Goal: Navigation & Orientation: Find specific page/section

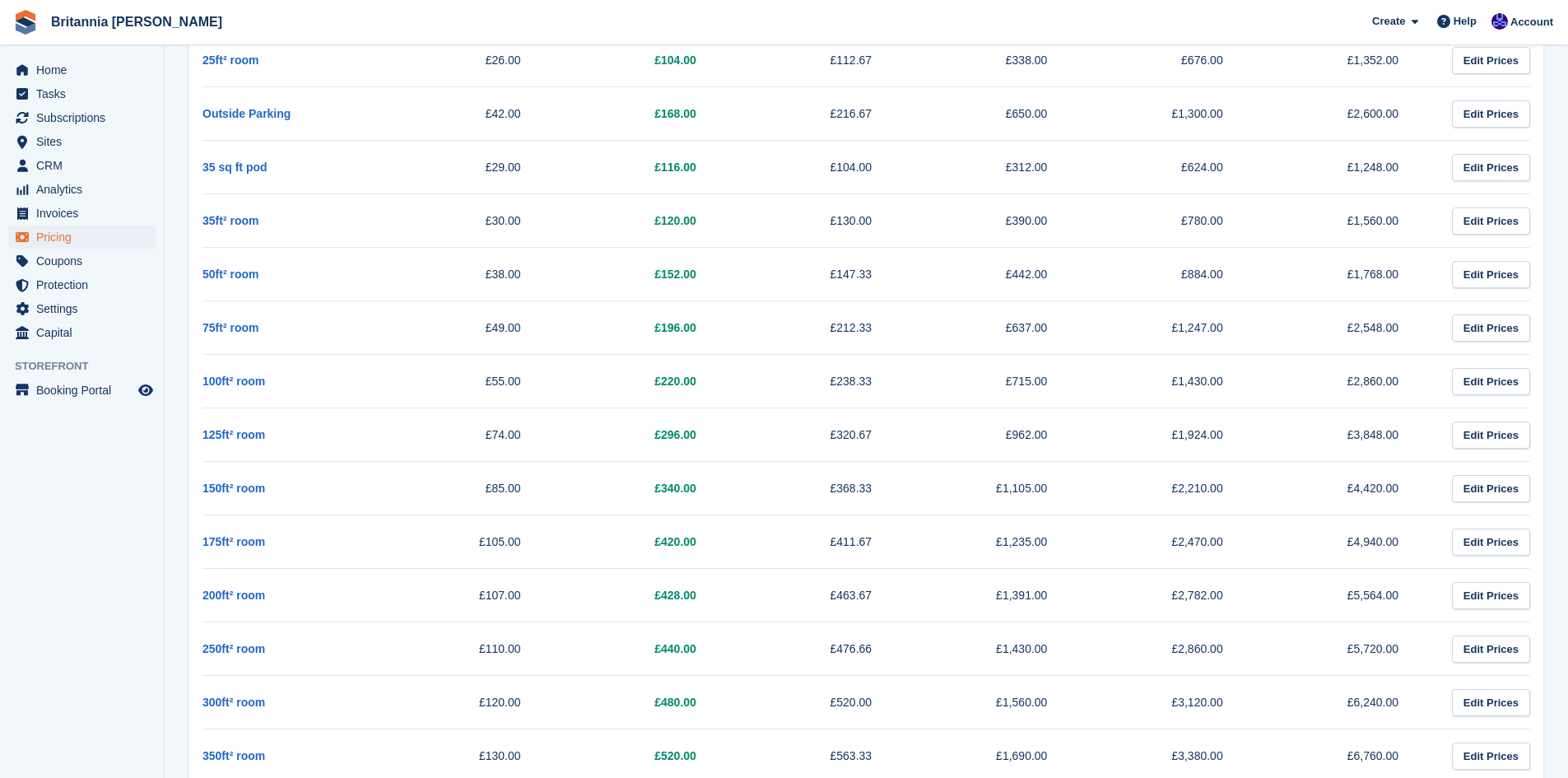
scroll to position [1235, 0]
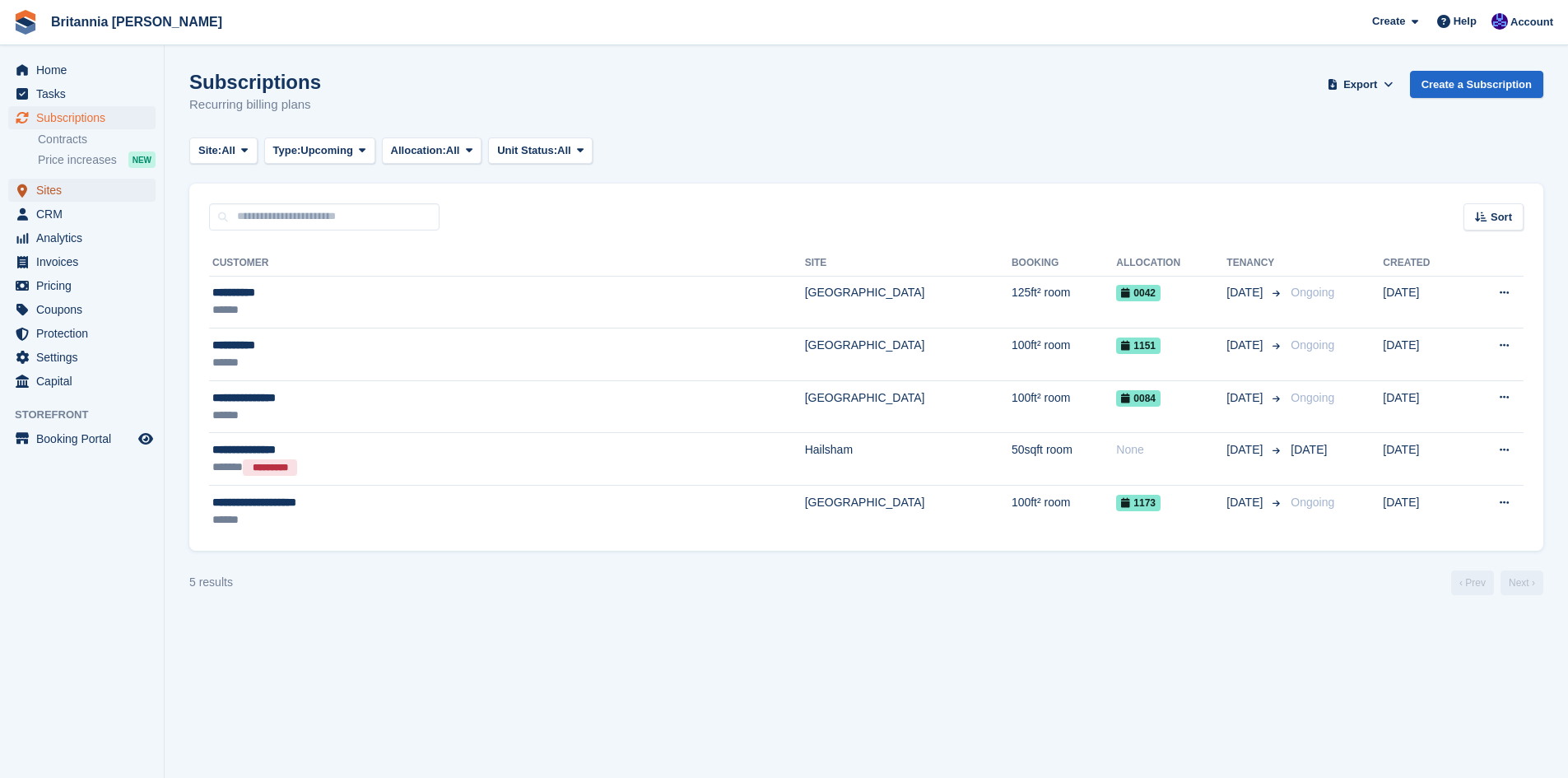
click at [100, 195] on span "Sites" at bounding box center [85, 190] width 99 height 23
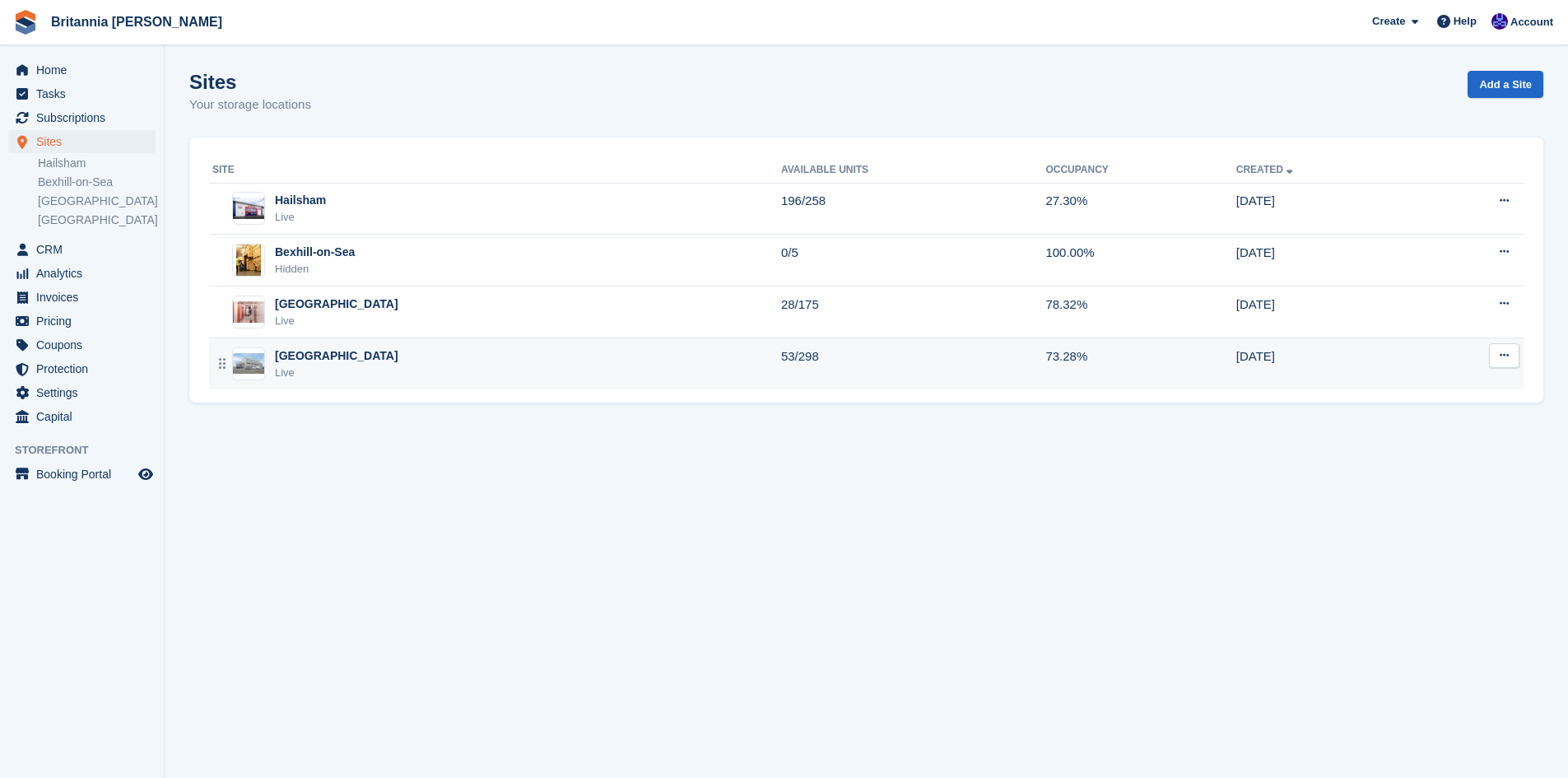
click at [314, 376] on div "Live" at bounding box center [337, 372] width 123 height 16
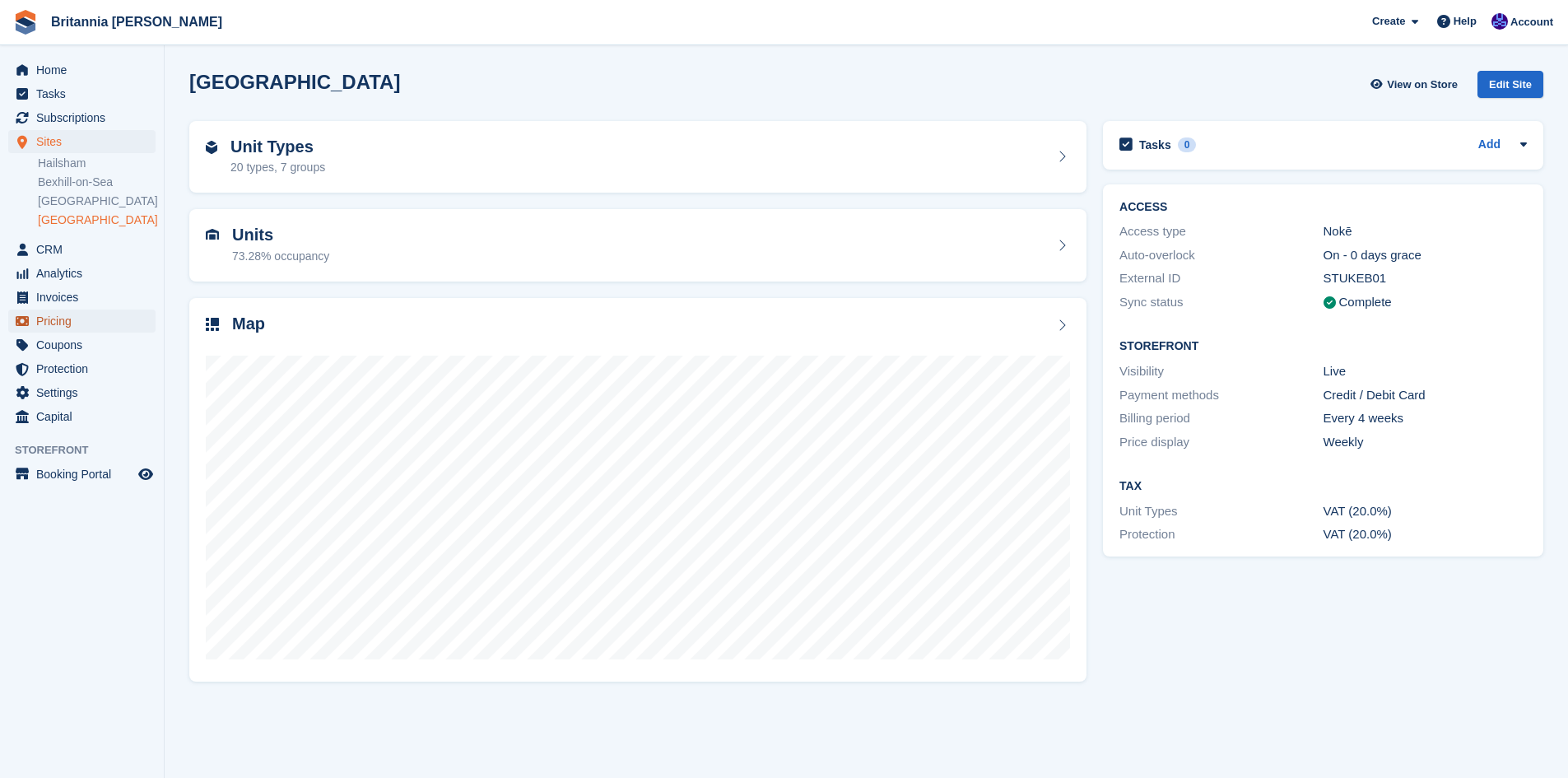
click at [62, 313] on span "Pricing" at bounding box center [85, 321] width 99 height 23
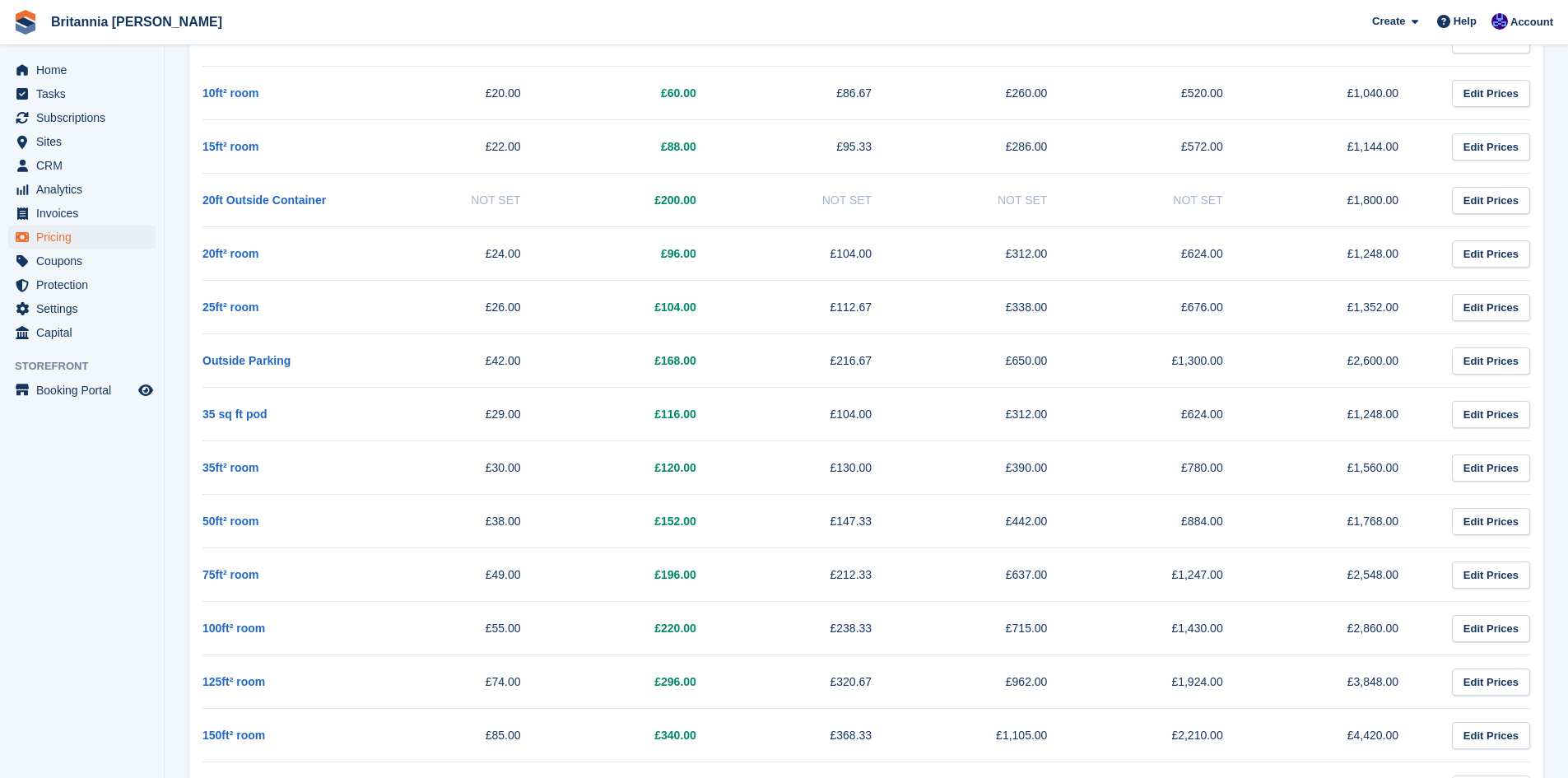
scroll to position [1152, 0]
